Goal: Task Accomplishment & Management: Complete application form

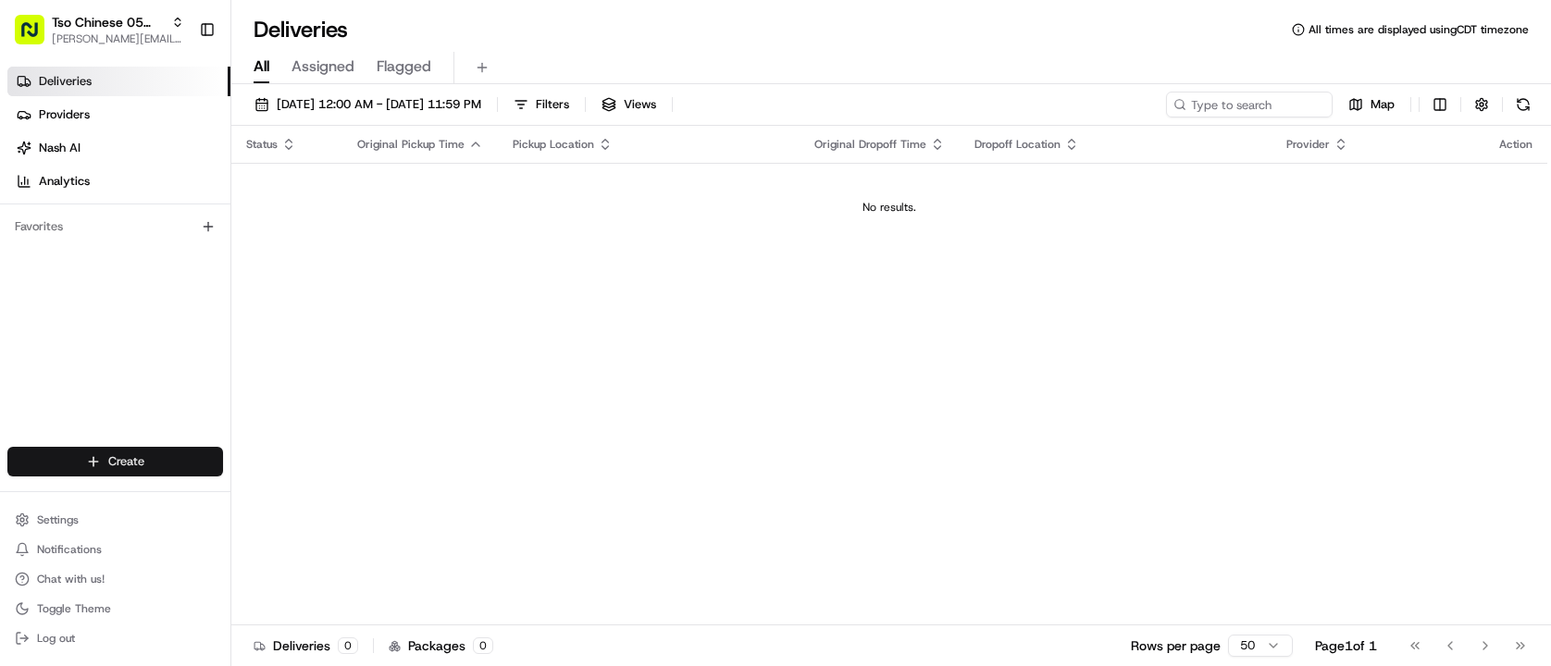
click at [137, 462] on html "Tso Chinese 05 Menchaca [EMAIL_ADDRESS][DOMAIN_NAME] Toggle Sidebar Deliveries …" at bounding box center [775, 333] width 1551 height 666
click at [334, 496] on link "Delivery" at bounding box center [334, 496] width 206 height 33
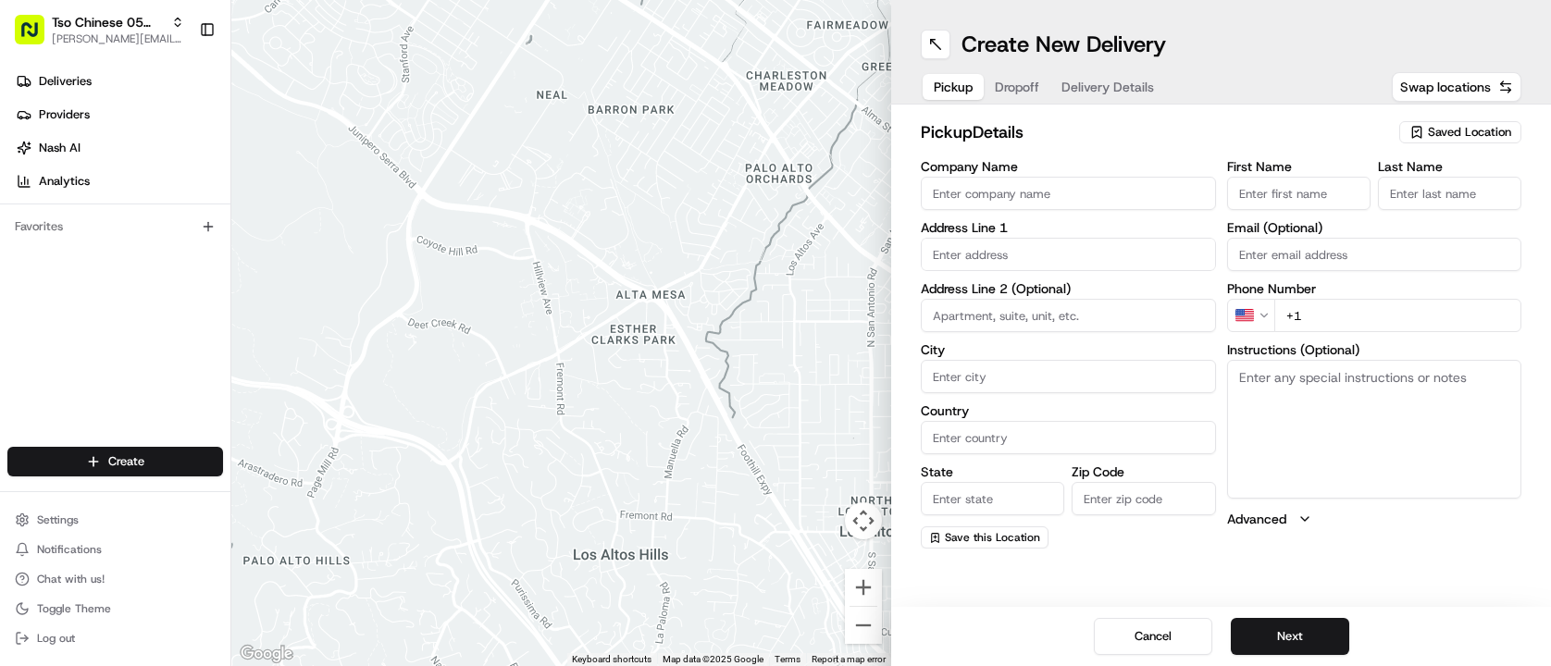
click at [1439, 134] on span "Saved Location" at bounding box center [1469, 132] width 83 height 17
click at [1270, 114] on html "Tso Chinese 05 Menchaca [EMAIL_ADDRESS][DOMAIN_NAME] Toggle Sidebar Deliveries …" at bounding box center [775, 333] width 1551 height 666
click at [1020, 255] on input "text" at bounding box center [1068, 254] width 295 height 33
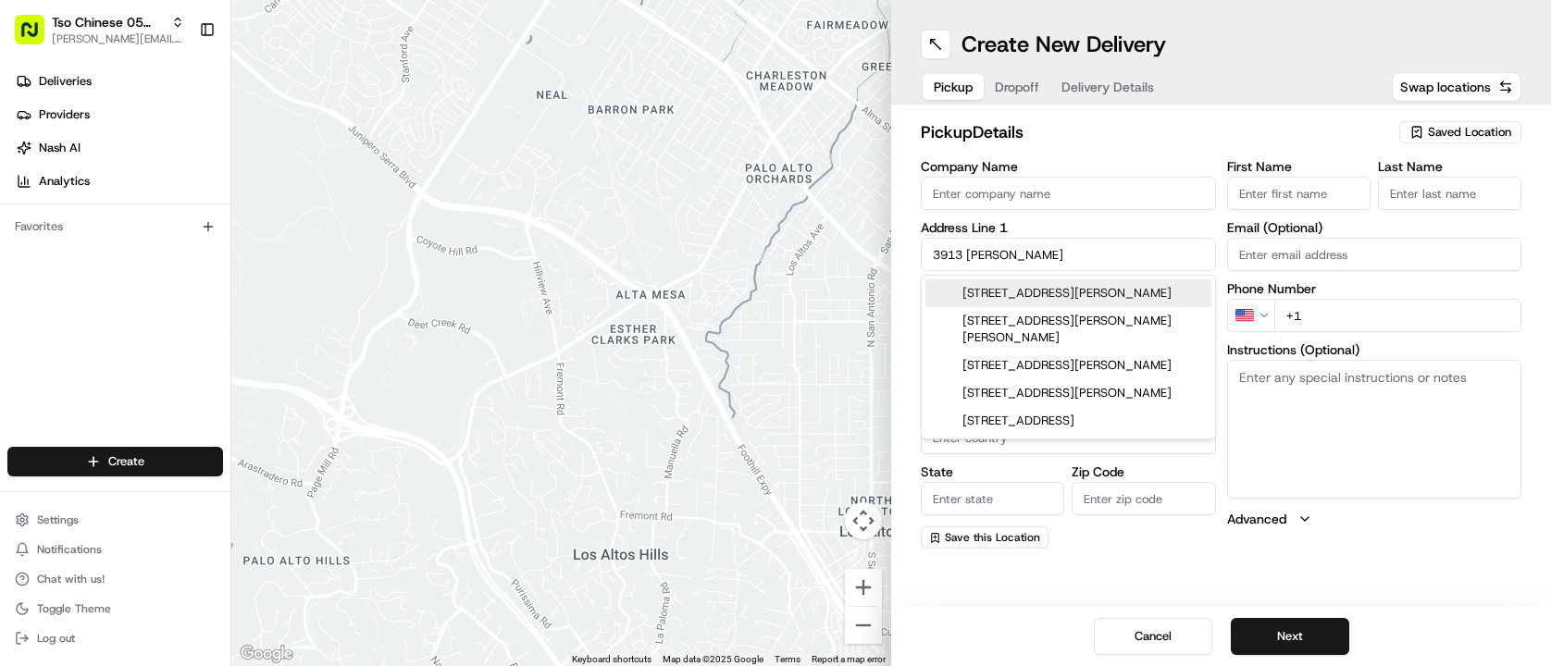
click at [1028, 302] on div "[STREET_ADDRESS][PERSON_NAME]" at bounding box center [1069, 294] width 286 height 28
type input "[STREET_ADDRESS][PERSON_NAME]"
type input "Austin"
type input "[GEOGRAPHIC_DATA]"
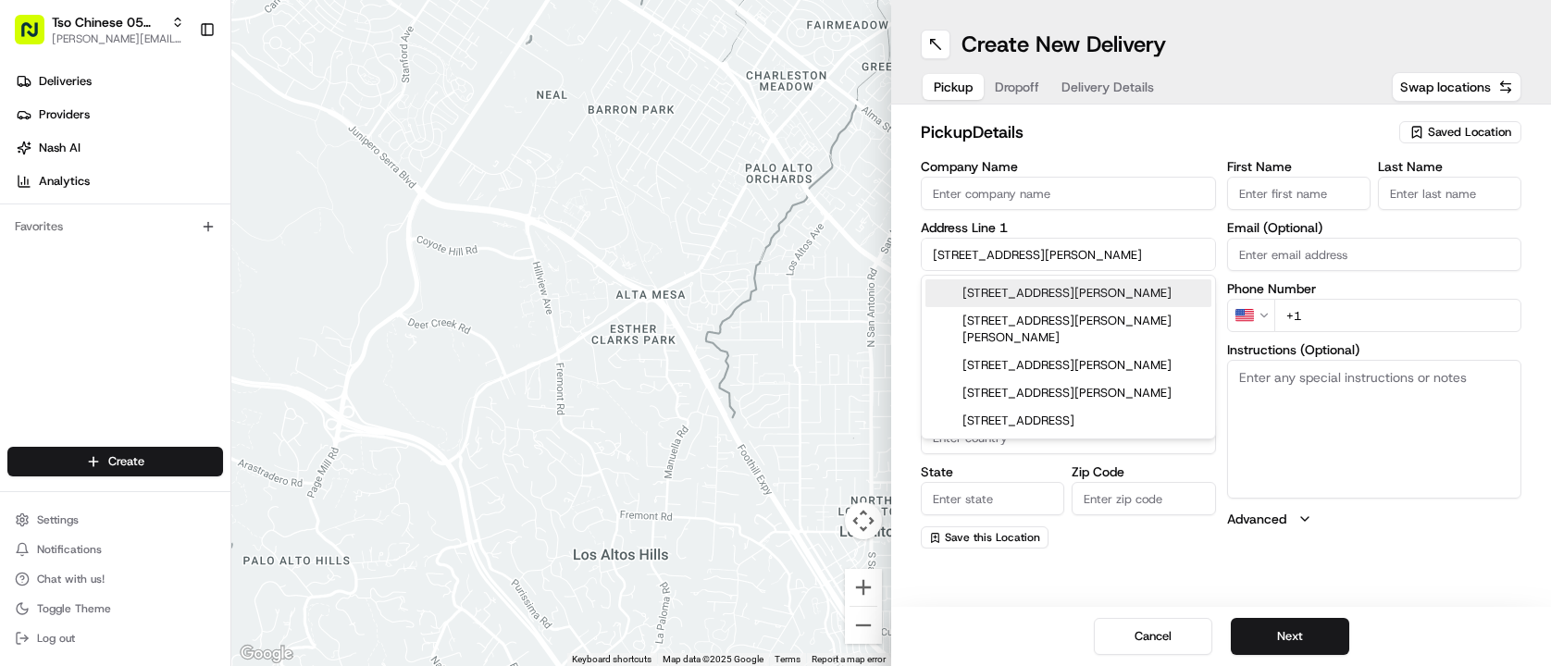
type input "78744"
type input "[STREET_ADDRESS][PERSON_NAME]"
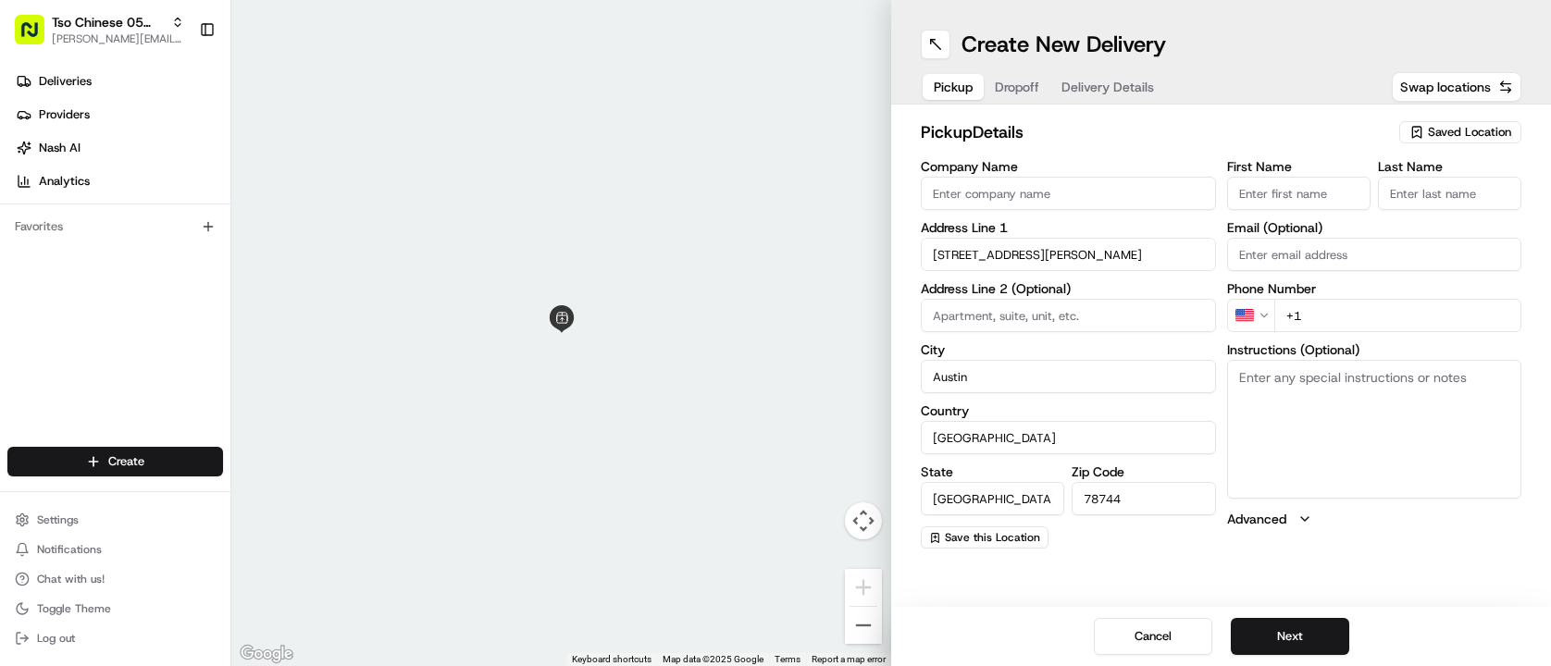
click at [1328, 320] on input "+1" at bounding box center [1399, 315] width 248 height 33
type input "[PHONE_NUMBER]"
click at [1257, 201] on input "First Name" at bounding box center [1298, 193] width 143 height 33
type input "aa1"
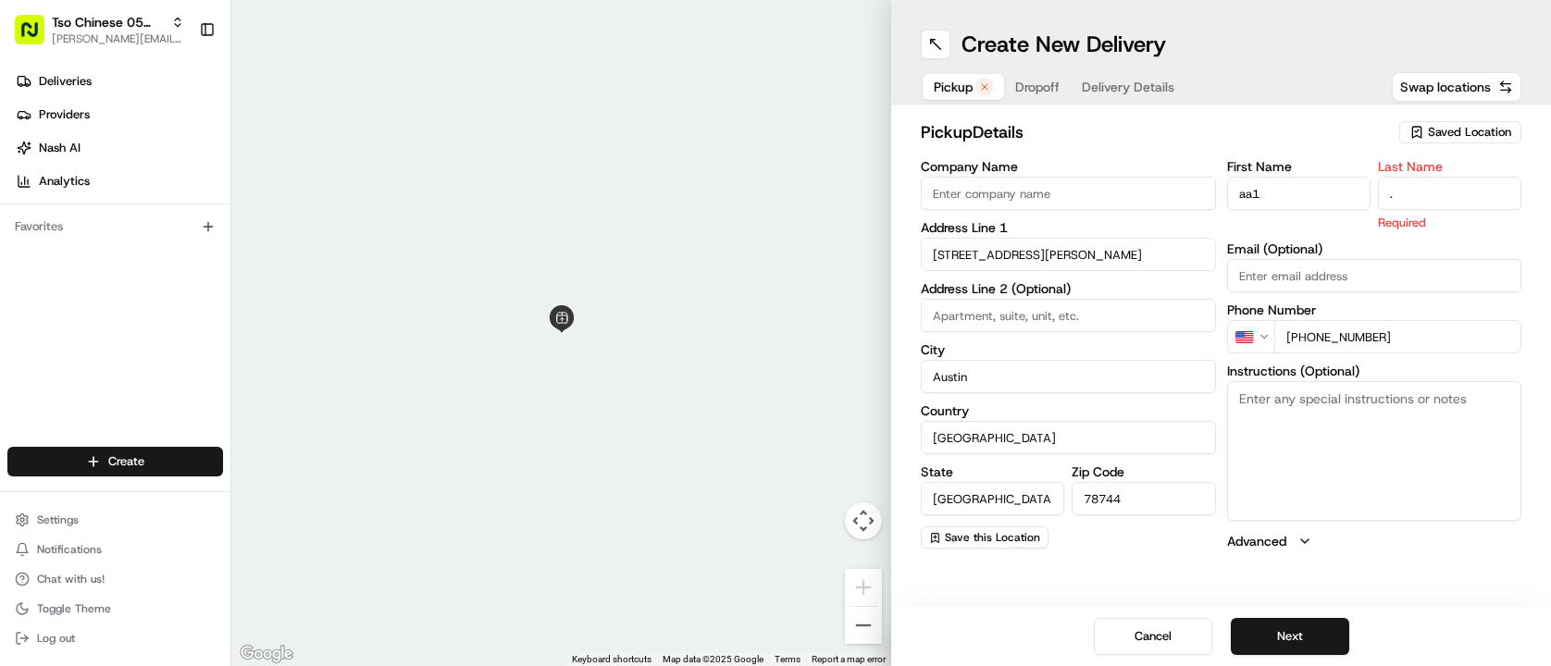
type input "."
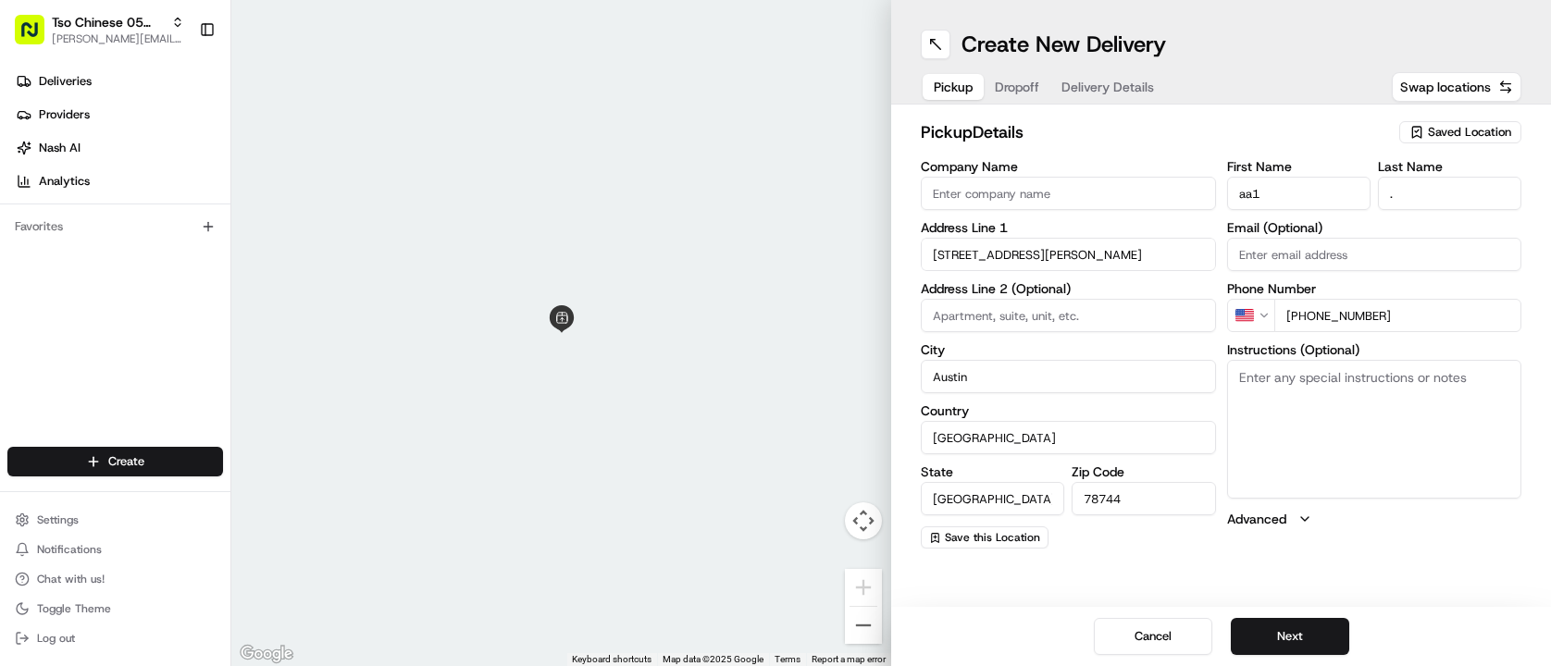
click at [1215, 107] on div "pickup Details Saved Location Company Name Address Line 1 [GEOGRAPHIC_DATA][PER…" at bounding box center [1221, 334] width 660 height 459
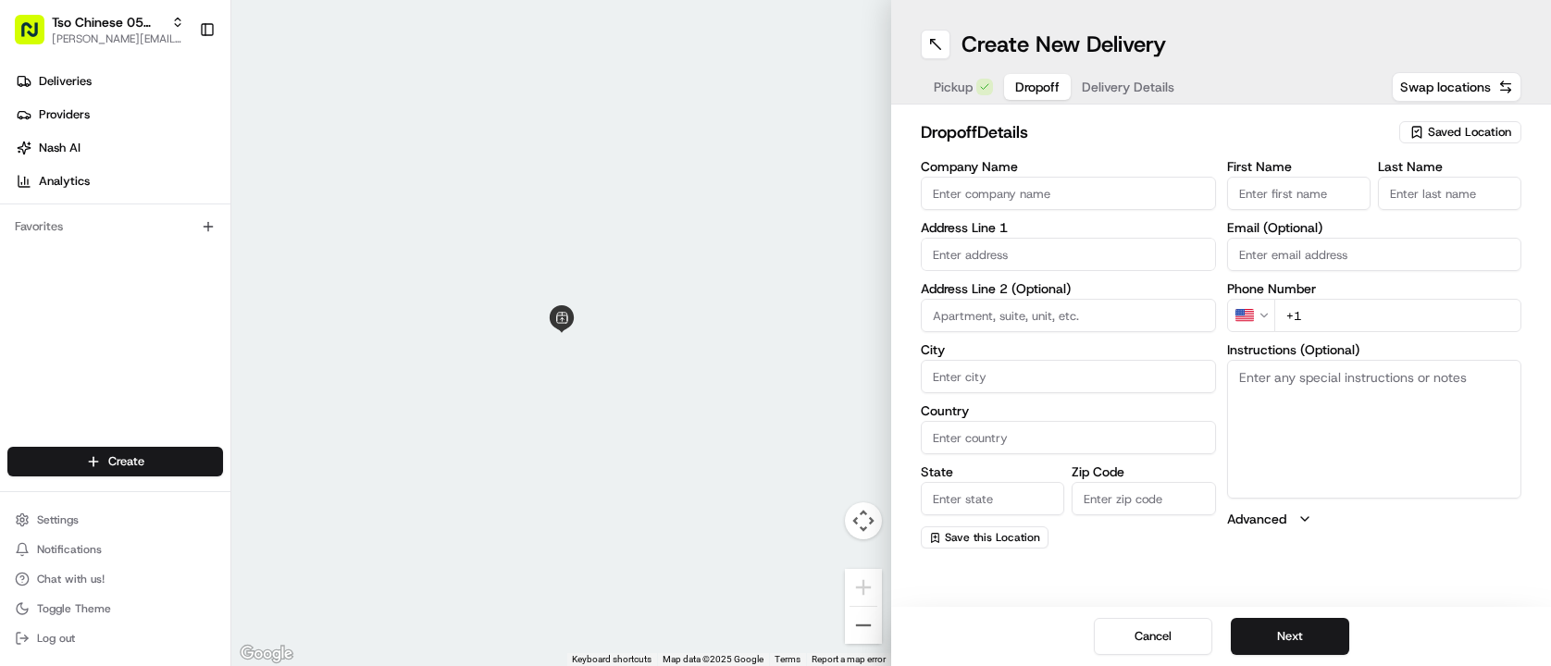
click at [1037, 88] on span "Dropoff" at bounding box center [1037, 87] width 44 height 19
click at [1337, 317] on input "+1" at bounding box center [1399, 315] width 248 height 33
type input "[PHONE_NUMBER]"
click at [1311, 197] on input "First Name" at bounding box center [1298, 193] width 143 height 33
type input "aa1"
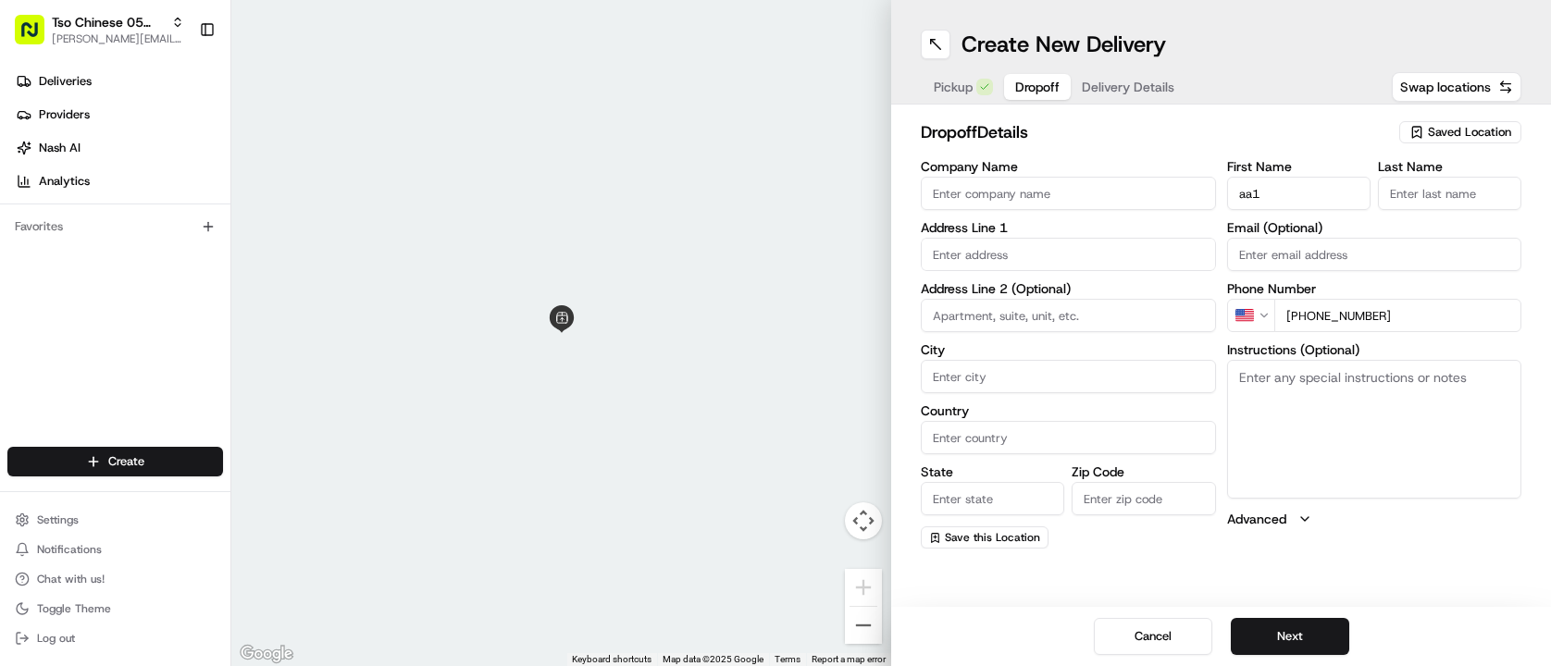
click at [1430, 195] on input "Last Name" at bounding box center [1449, 193] width 143 height 33
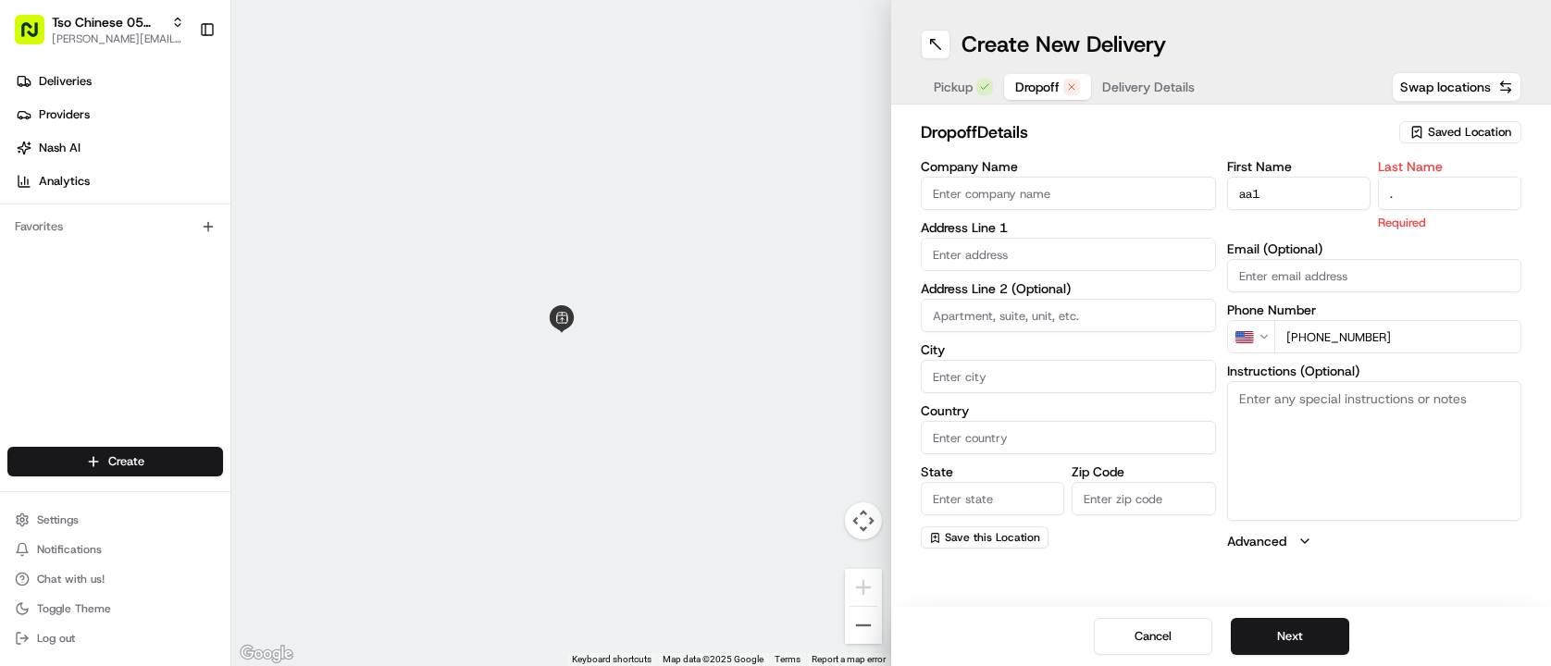
type input "."
click at [1356, 143] on h2 "dropoff Details" at bounding box center [1154, 132] width 467 height 26
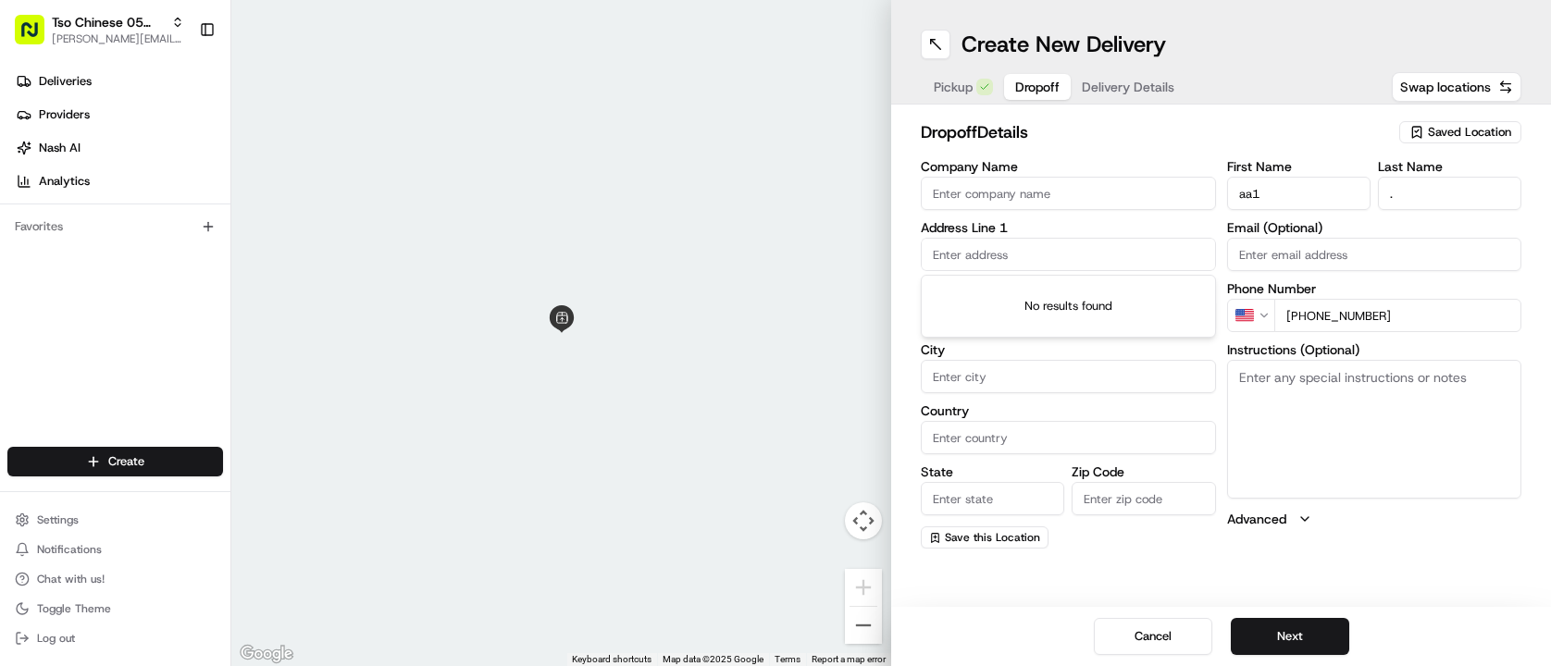
click at [1051, 254] on input "text" at bounding box center [1068, 254] width 295 height 33
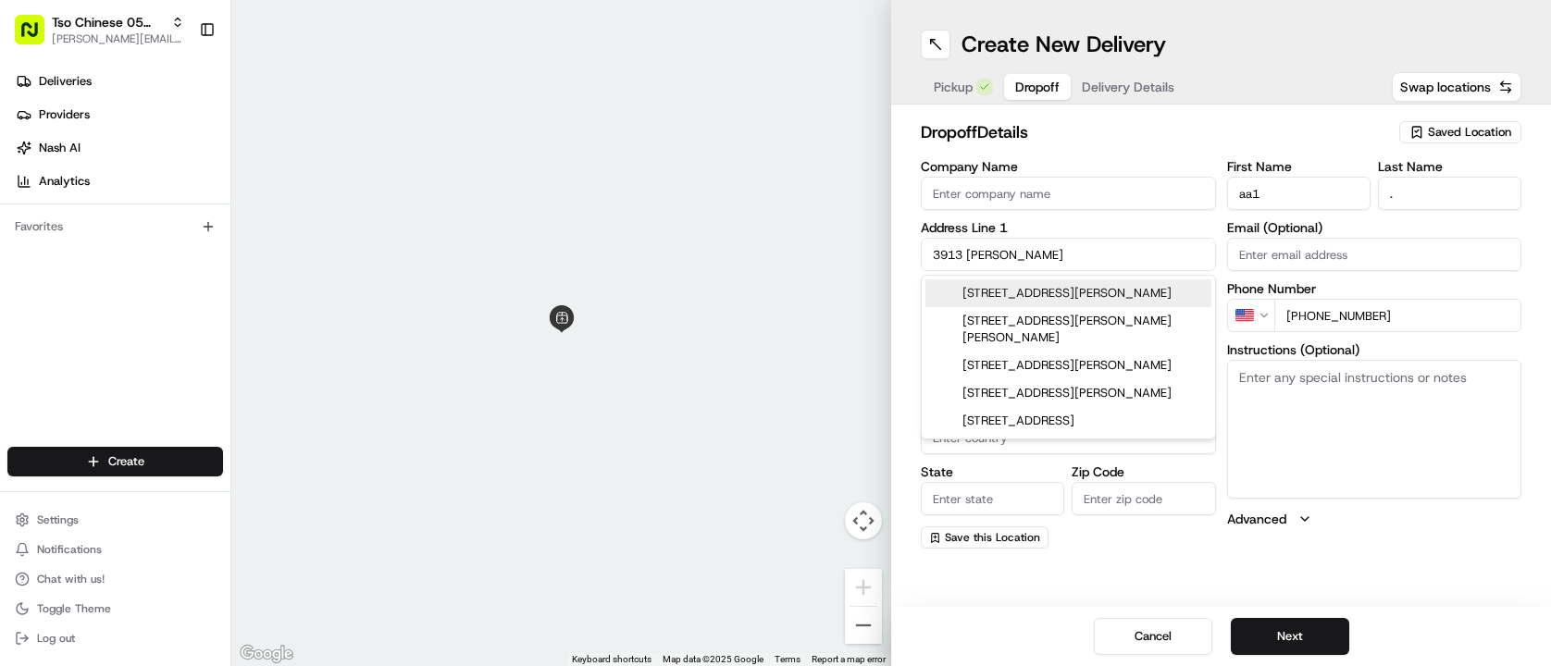
click at [1051, 297] on div "[STREET_ADDRESS][PERSON_NAME]" at bounding box center [1069, 294] width 286 height 28
type input "[STREET_ADDRESS][PERSON_NAME]"
type input "Austin"
type input "[GEOGRAPHIC_DATA]"
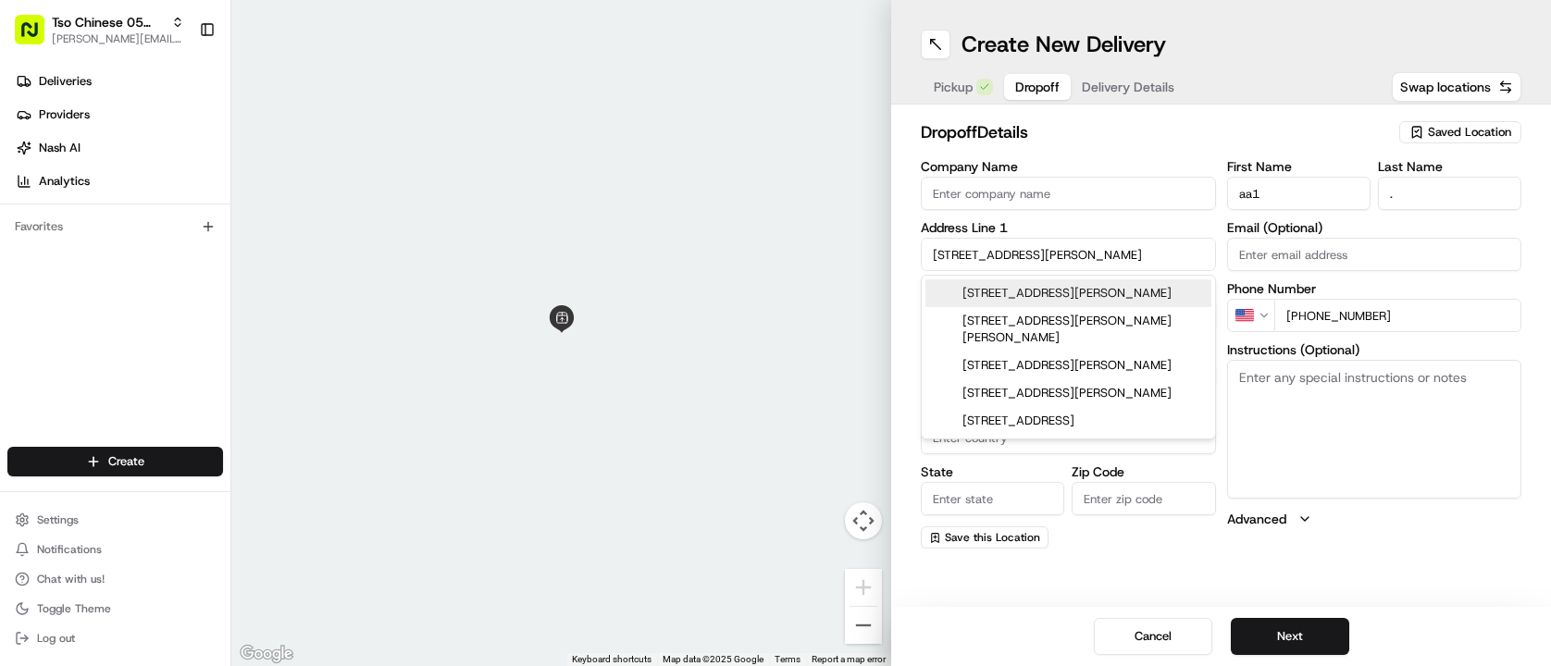
type input "78744"
type input "[STREET_ADDRESS][PERSON_NAME]"
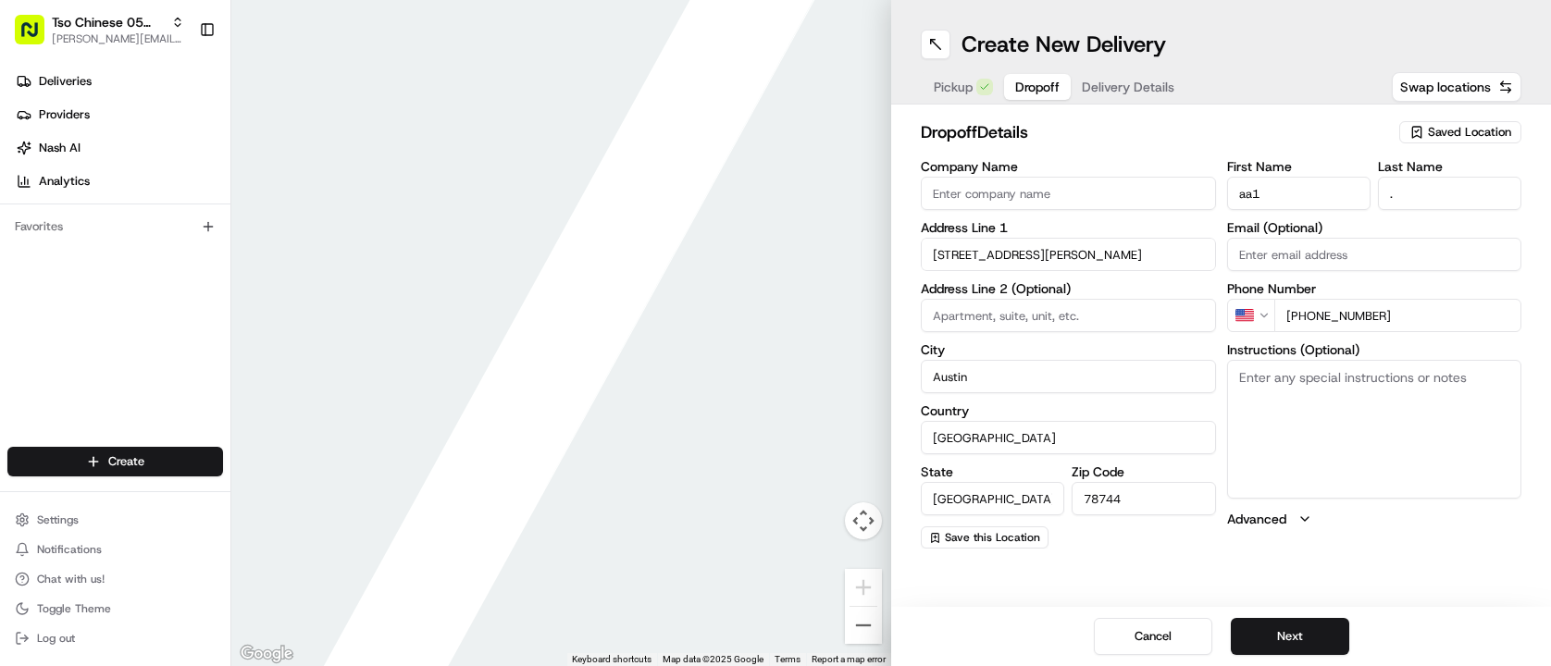
click at [1351, 573] on div "Create New Delivery Pickup Dropoff Delivery Details Swap locations dropoff Deta…" at bounding box center [1221, 333] width 660 height 666
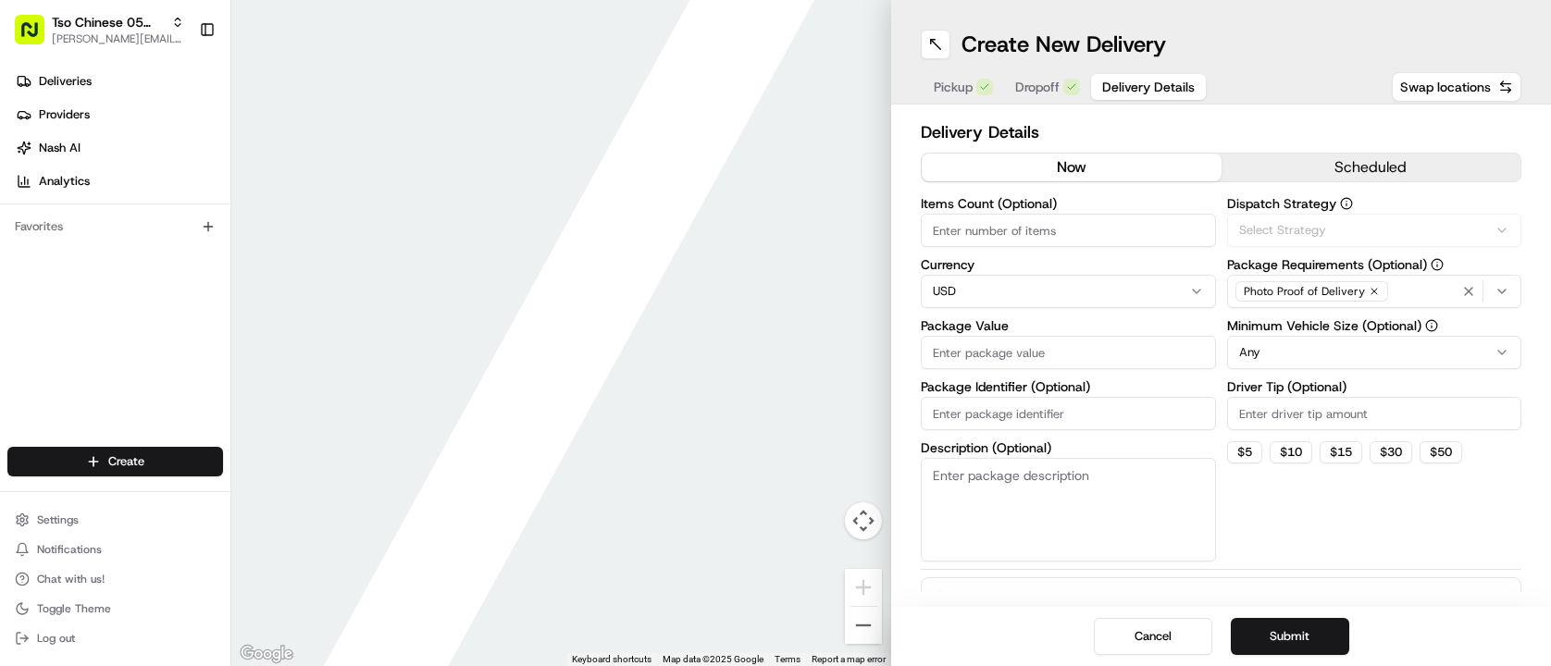
click at [1112, 81] on span "Delivery Details" at bounding box center [1148, 87] width 93 height 19
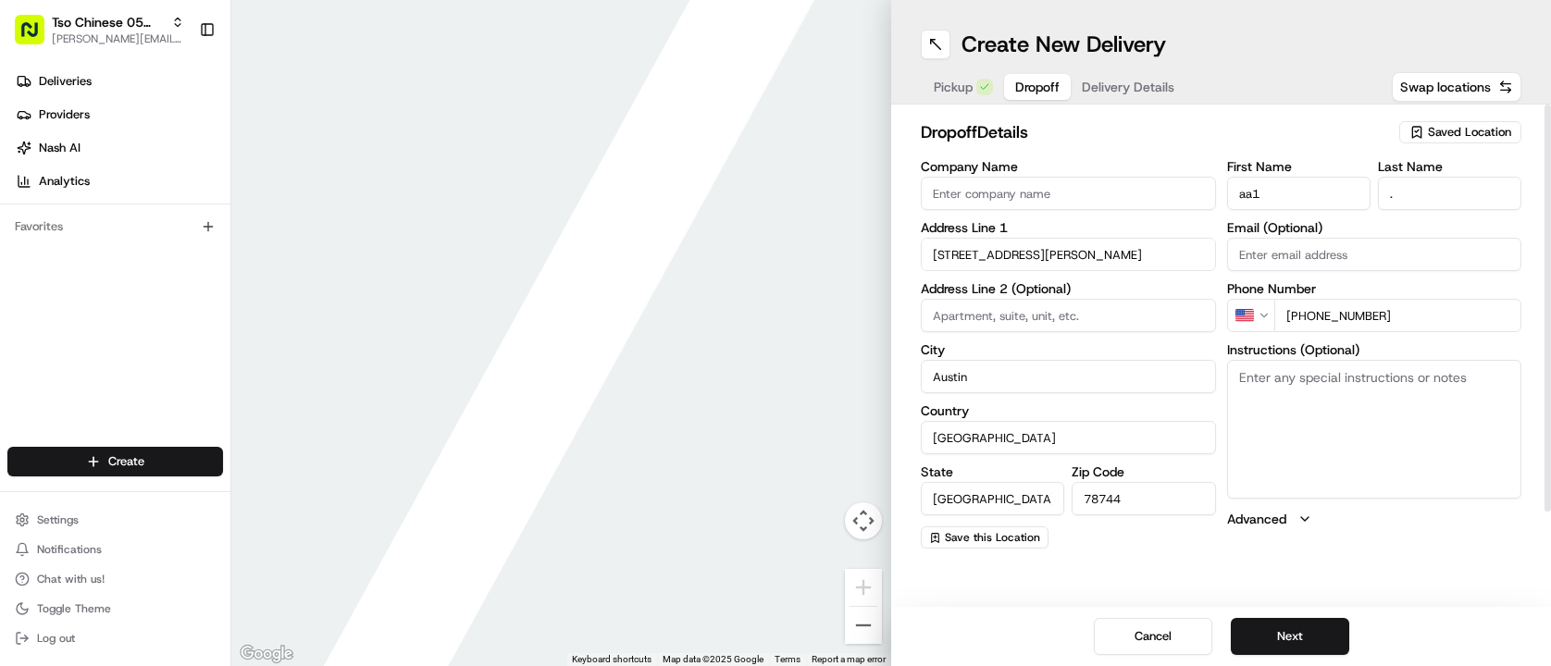
click at [1038, 97] on button "Dropoff" at bounding box center [1037, 87] width 67 height 26
click at [968, 85] on span "Pickup" at bounding box center [953, 87] width 39 height 19
click at [1031, 89] on span "Dropoff" at bounding box center [1037, 87] width 44 height 19
click at [1060, 234] on div "Address Line [STREET_ADDRESS][PERSON_NAME]" at bounding box center [1068, 246] width 295 height 50
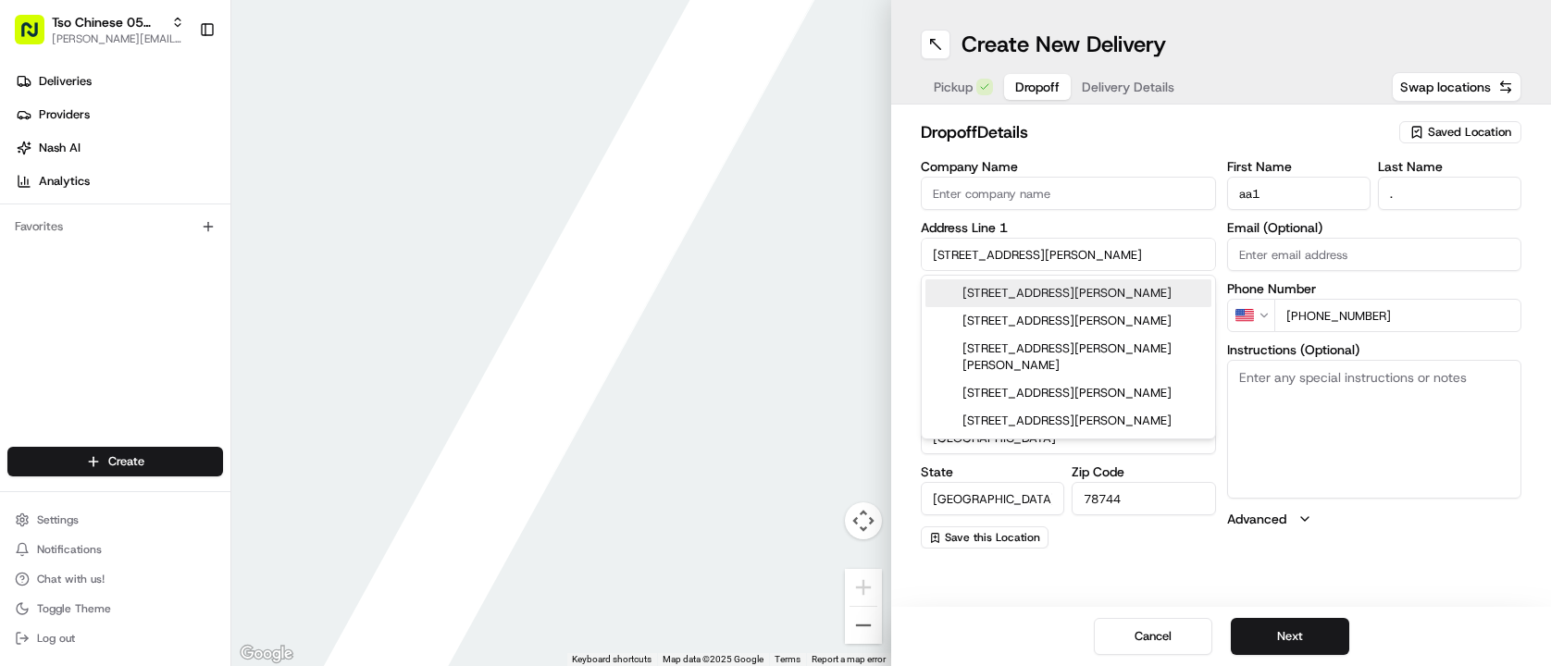
click at [1098, 242] on input "[STREET_ADDRESS][PERSON_NAME]" at bounding box center [1068, 254] width 295 height 33
drag, startPoint x: 1068, startPoint y: 259, endPoint x: 929, endPoint y: 261, distance: 138.9
click at [929, 261] on input "[STREET_ADDRESS][PERSON_NAME]" at bounding box center [1068, 254] width 295 height 33
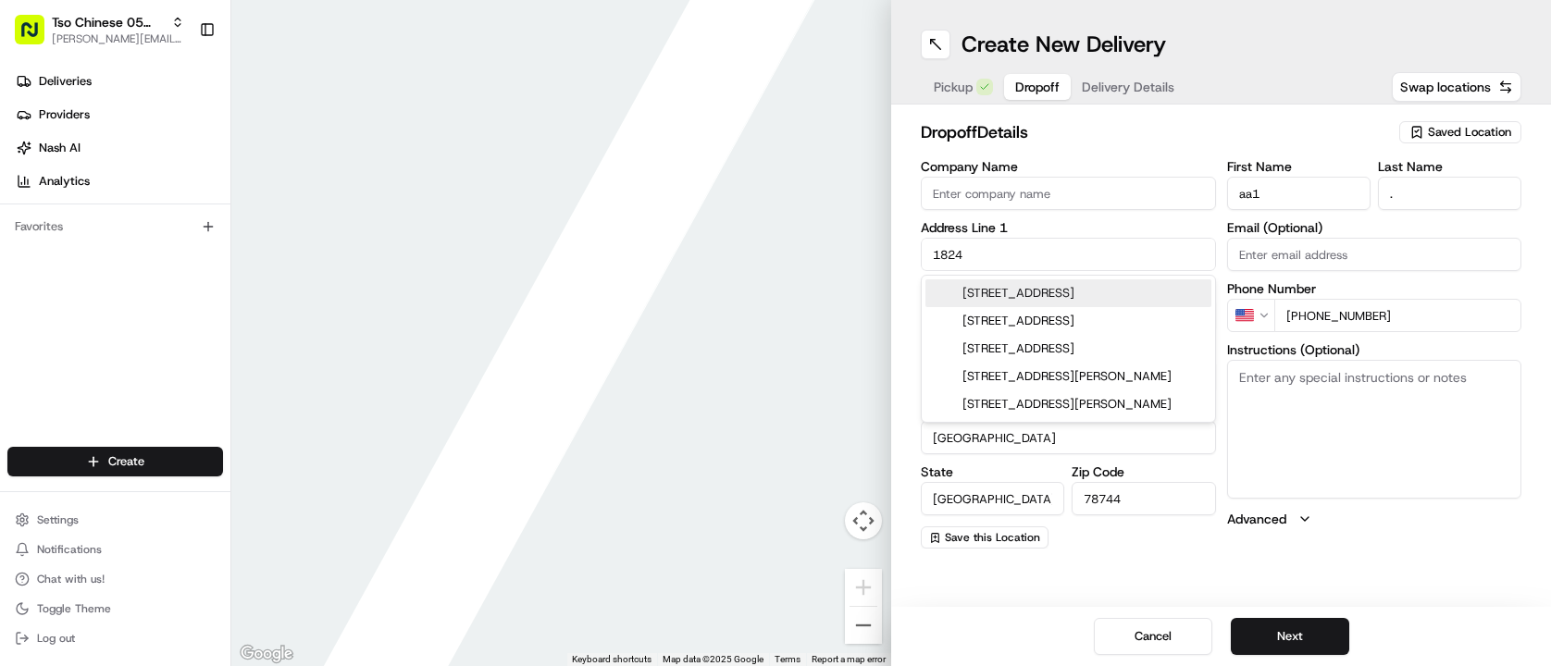
type input "[STREET_ADDRESS][PERSON_NAME]"
type input "(05) Tso Chinese Takeout & Delivery"
type input "Ste 100"
type input "[EMAIL_ADDRESS][DOMAIN_NAME]"
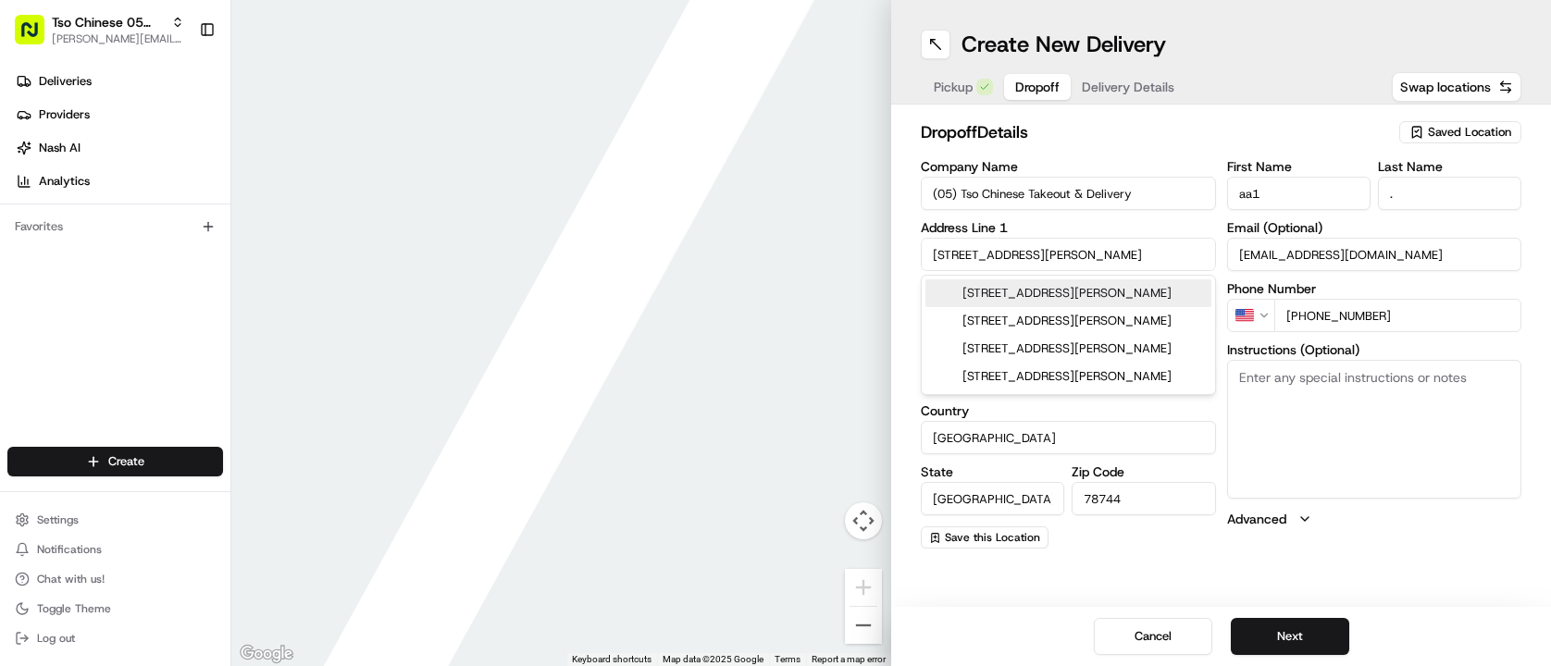
click at [1148, 304] on div "[STREET_ADDRESS][PERSON_NAME]" at bounding box center [1069, 294] width 286 height 28
type input "[STREET_ADDRESS][PERSON_NAME]"
type input "78748"
type input "[STREET_ADDRESS][PERSON_NAME]"
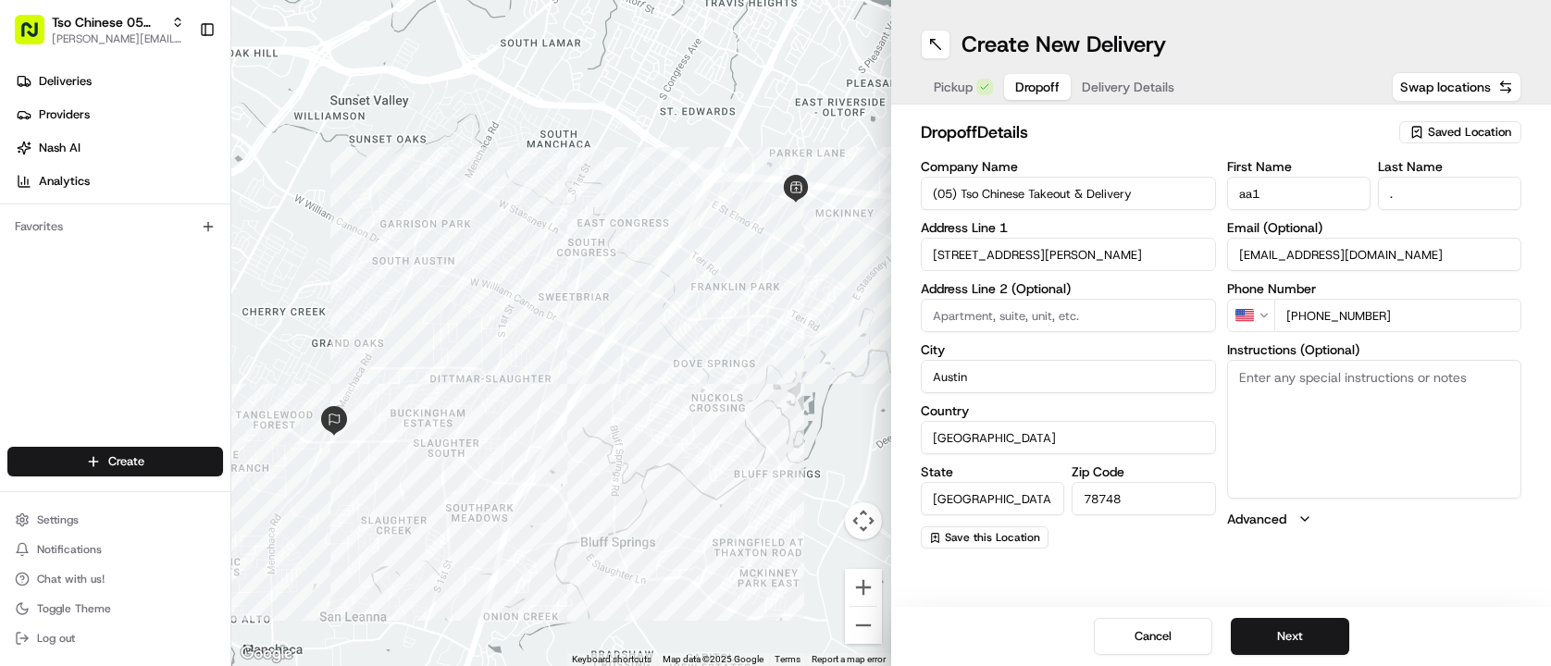
click at [1363, 399] on textarea "Instructions (Optional)" at bounding box center [1374, 429] width 295 height 139
click at [1134, 105] on div "dropoff Details Saved Location Company Name (05) Tso Chinese Takeout & Delivery…" at bounding box center [1221, 334] width 660 height 459
click at [1131, 100] on div "Pickup Dropoff Delivery Details" at bounding box center [1054, 86] width 267 height 33
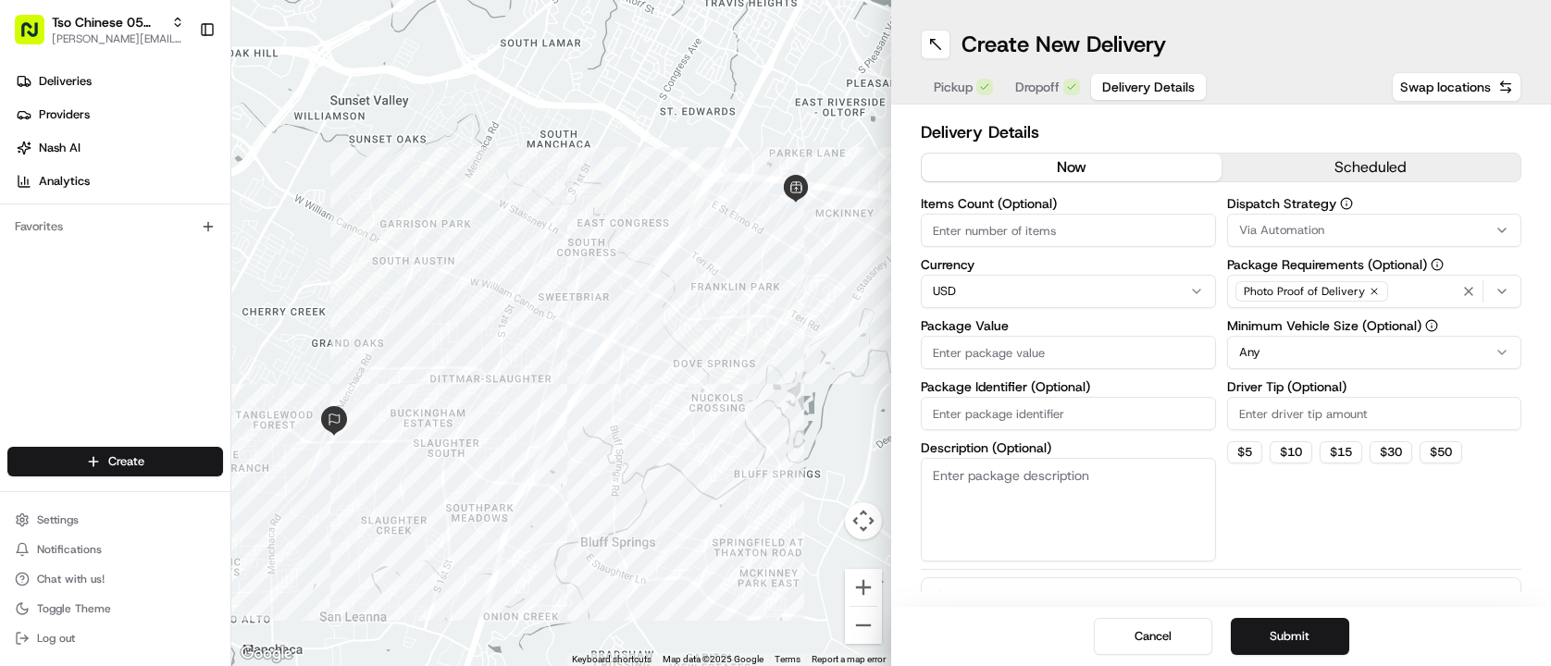
click at [1131, 97] on button "Delivery Details" at bounding box center [1148, 87] width 115 height 26
click at [1430, 231] on div "Via Automation" at bounding box center [1375, 230] width 286 height 17
click at [1418, 330] on span "Tso [PERSON_NAME] Strategy" at bounding box center [1372, 331] width 228 height 17
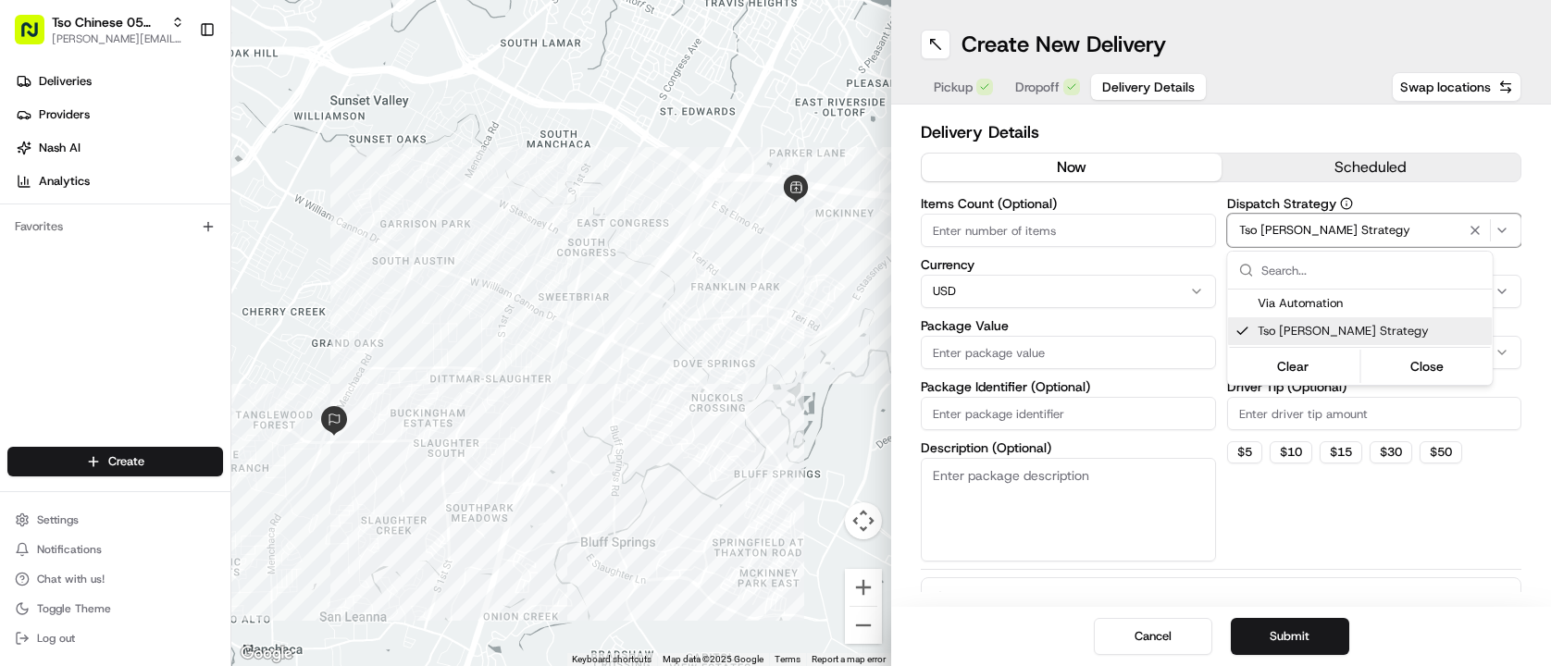
click at [1384, 489] on html "Tso Chinese 05 Menchaca [EMAIL_ADDRESS][DOMAIN_NAME] Toggle Sidebar Deliveries …" at bounding box center [775, 333] width 1551 height 666
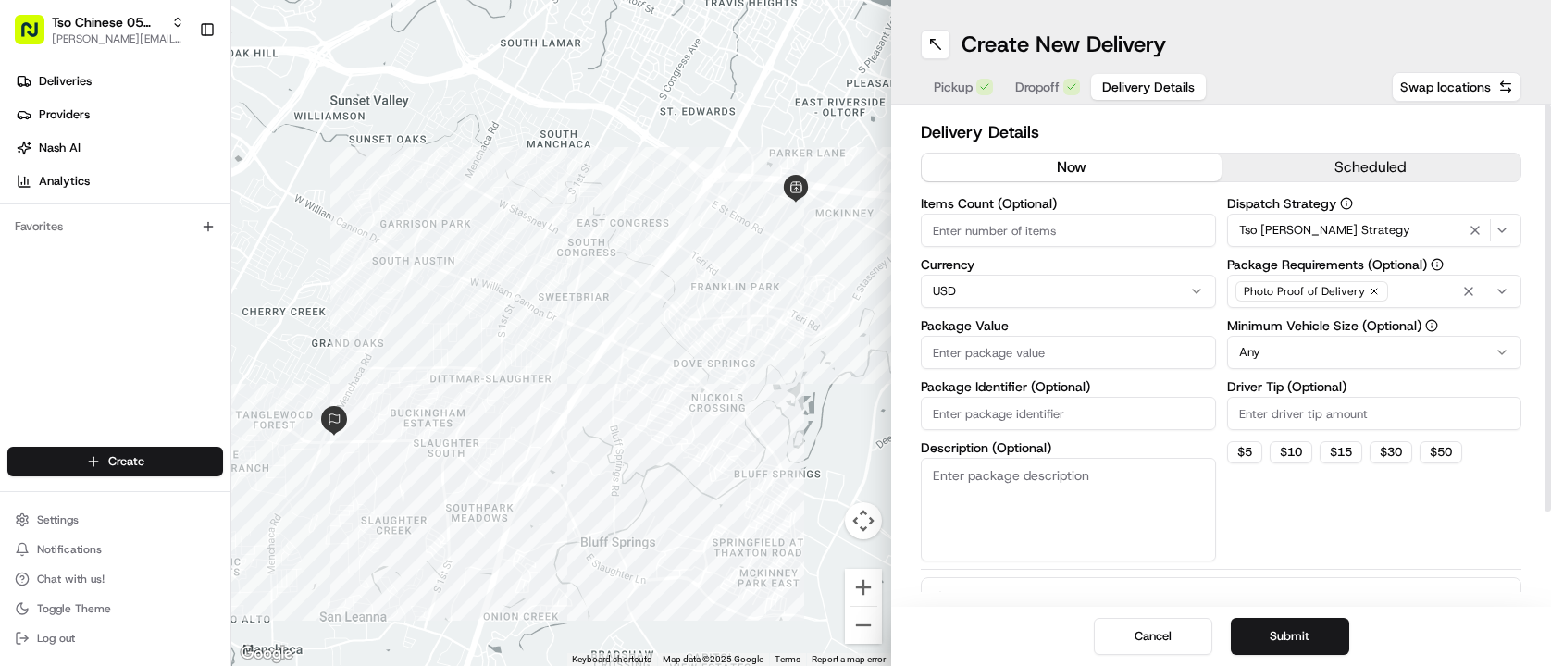
click at [1371, 422] on input "Driver Tip (Optional)" at bounding box center [1374, 413] width 295 height 33
type input "2.00"
click at [1331, 493] on div "Dispatch Strategy Tso [PERSON_NAME] Strategy Package Requirements (Optional) Ph…" at bounding box center [1374, 379] width 295 height 365
click at [1056, 234] on input "Items Count (Optional)" at bounding box center [1068, 230] width 295 height 33
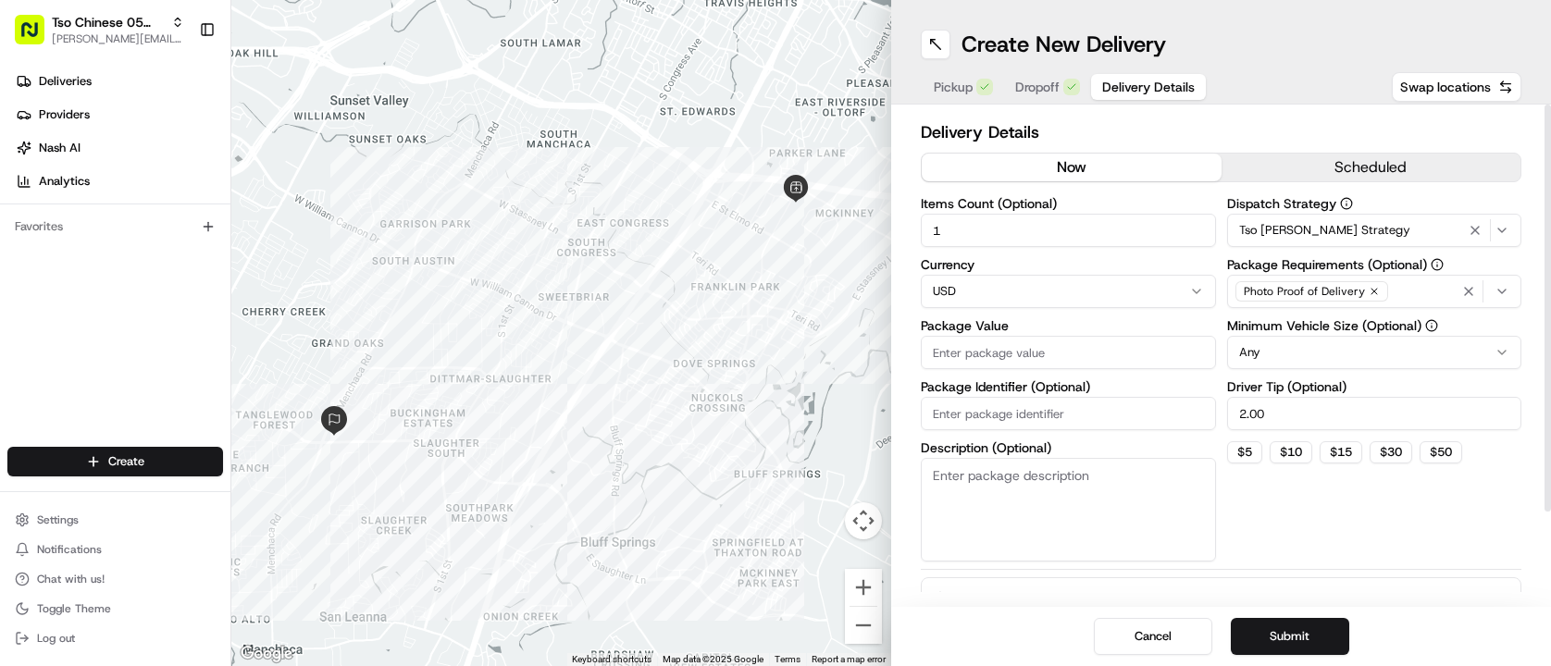
type input "1"
click at [1297, 338] on html "Tso Chinese 05 Menchaca [EMAIL_ADDRESS][DOMAIN_NAME] Toggle Sidebar Deliveries …" at bounding box center [775, 333] width 1551 height 666
click at [1283, 543] on div "Dispatch Strategy Tso [PERSON_NAME] Strategy Package Requirements (Optional) Ph…" at bounding box center [1374, 379] width 295 height 365
click at [1008, 367] on input "Package Value" at bounding box center [1068, 352] width 295 height 33
type input "15.00"
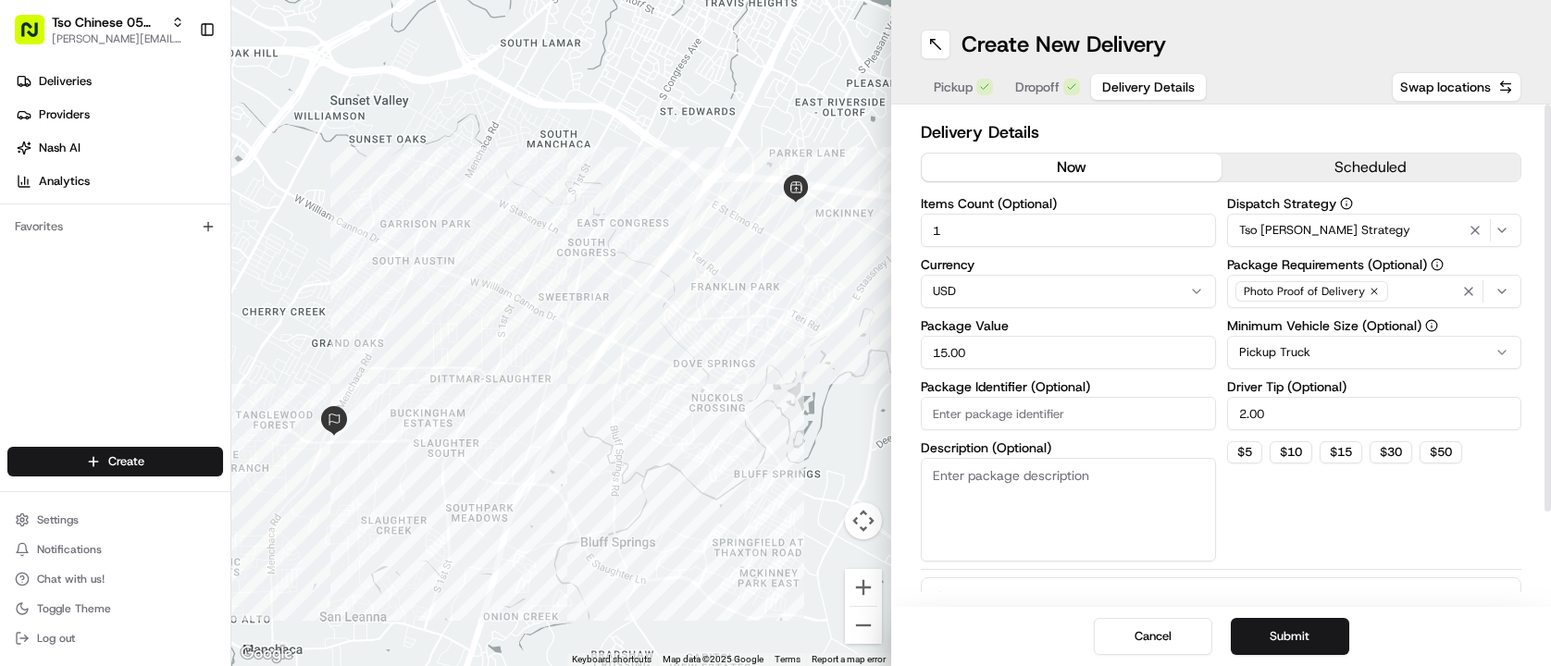
click at [1266, 412] on input "2.00" at bounding box center [1374, 413] width 295 height 33
click at [1253, 446] on button "$ 5" at bounding box center [1244, 453] width 35 height 22
type input "5"
click at [1279, 511] on div "Dispatch Strategy Tso [PERSON_NAME] Strategy Package Requirements (Optional) Ph…" at bounding box center [1374, 379] width 295 height 365
click at [1122, 430] on div "Items Count (Optional) 1 Currency USD Package Value 15.00 Package Identifier (O…" at bounding box center [1068, 379] width 295 height 365
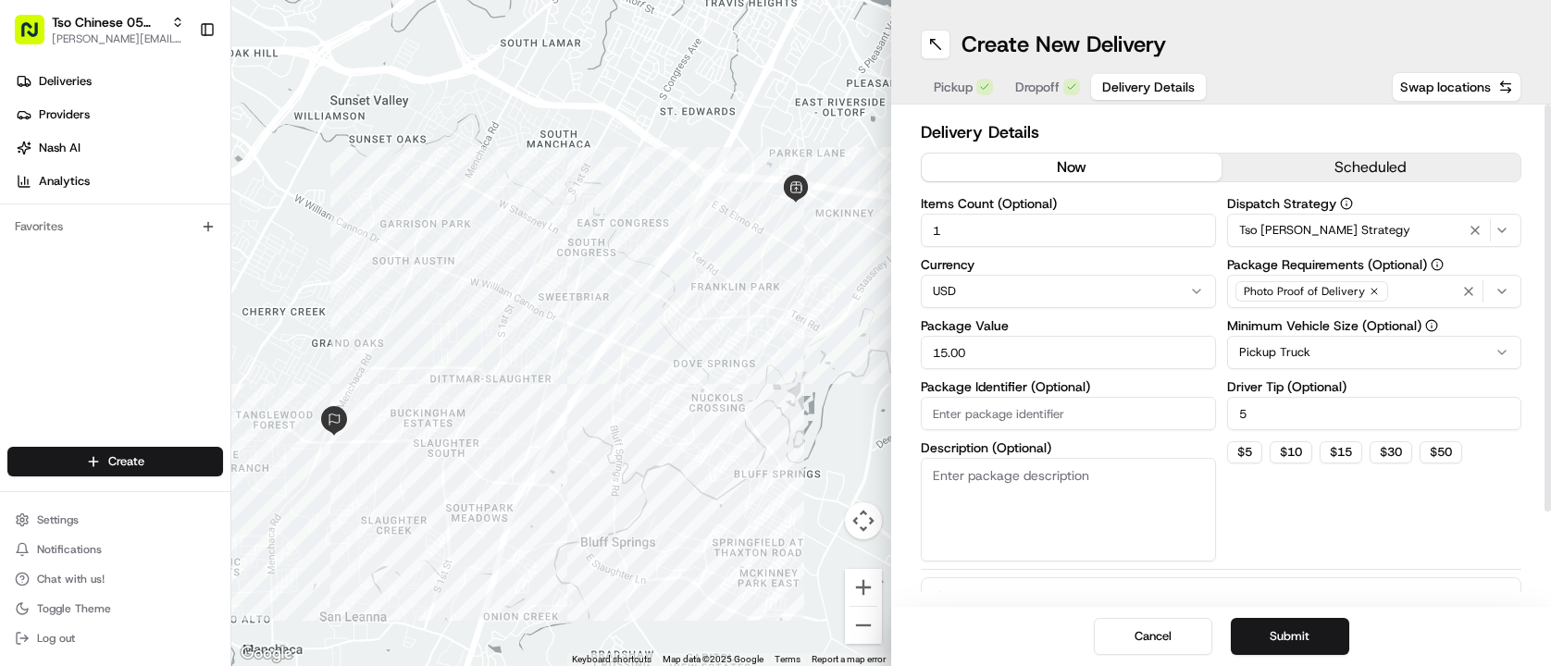
click at [1105, 417] on input "Package Identifier (Optional)" at bounding box center [1068, 413] width 295 height 33
type input "aa1"
click at [1286, 624] on button "Submit" at bounding box center [1290, 636] width 118 height 37
